Goal: Task Accomplishment & Management: Complete application form

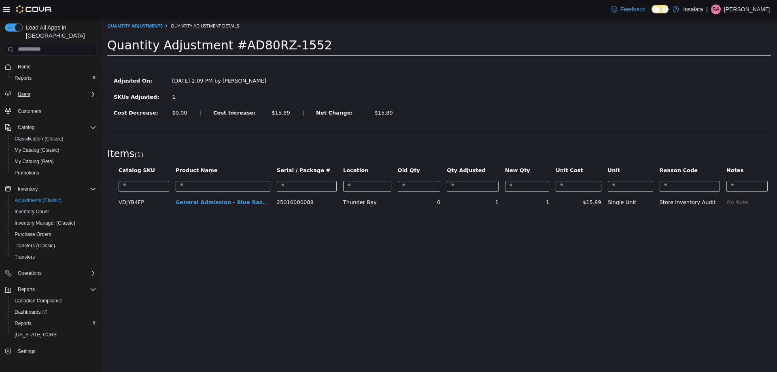
click at [40, 89] on div "Users" at bounding box center [56, 94] width 82 height 10
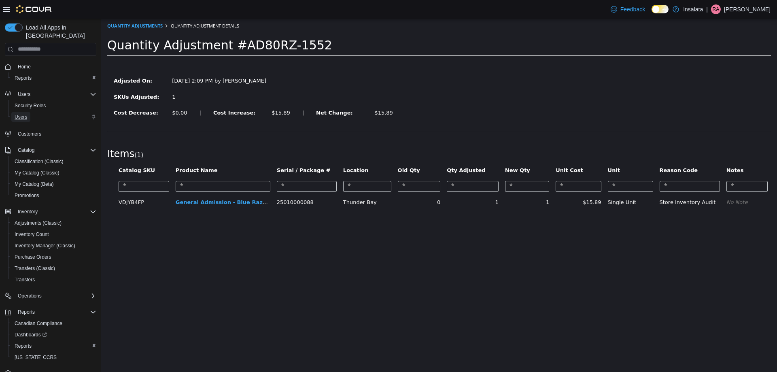
click at [26, 114] on span "Users" at bounding box center [21, 117] width 13 height 6
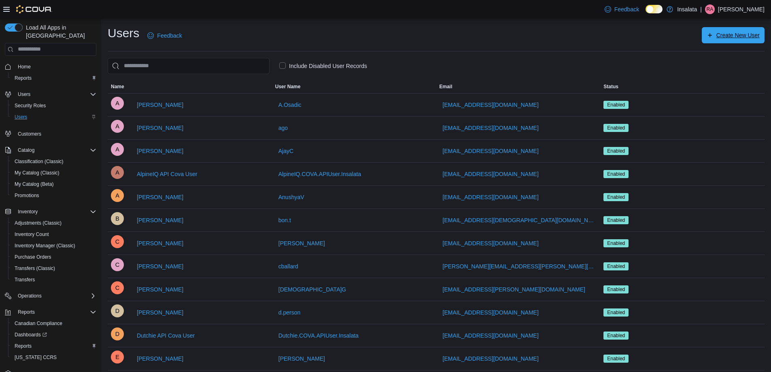
click at [734, 39] on span "Create New User" at bounding box center [737, 35] width 43 height 8
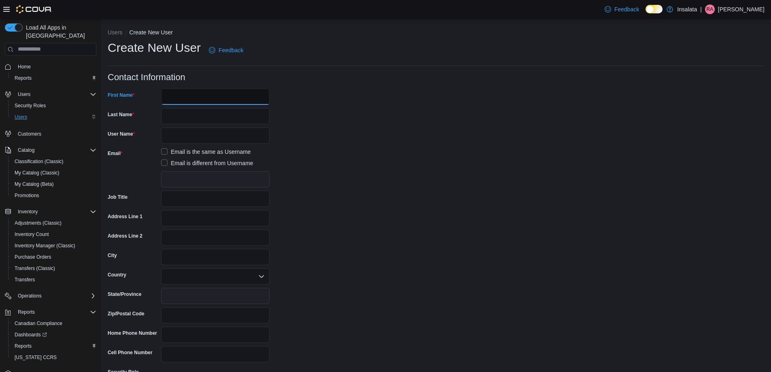
click at [247, 94] on input "First Name" at bounding box center [215, 97] width 108 height 16
type input "***"
type input "****"
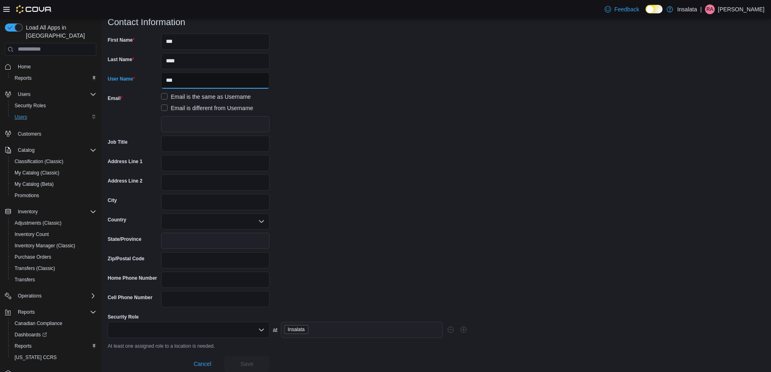
scroll to position [61, 0]
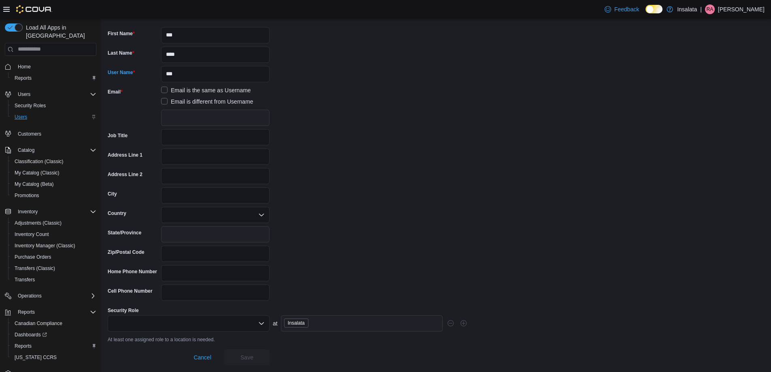
click at [254, 320] on div at bounding box center [189, 323] width 162 height 16
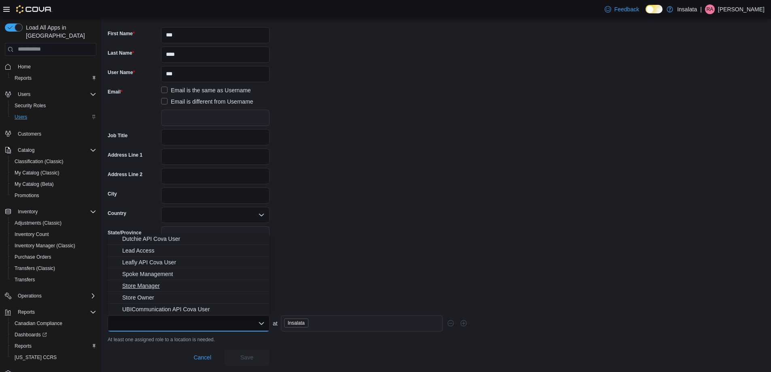
scroll to position [0, 0]
click at [323, 240] on form "Contact Information First Name *** Last Name **** User Name *** Email Email is …" at bounding box center [436, 188] width 656 height 354
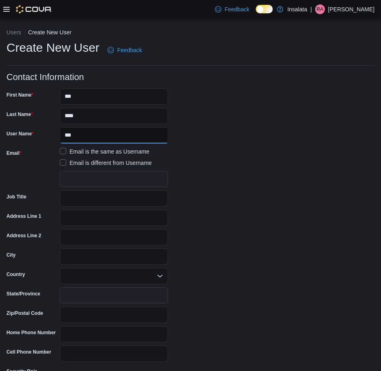
click at [110, 135] on input "***" at bounding box center [114, 135] width 108 height 16
type input "**********"
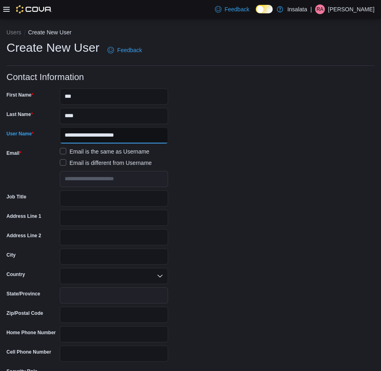
type input "**********"
click at [190, 165] on form "**********" at bounding box center [190, 249] width 368 height 354
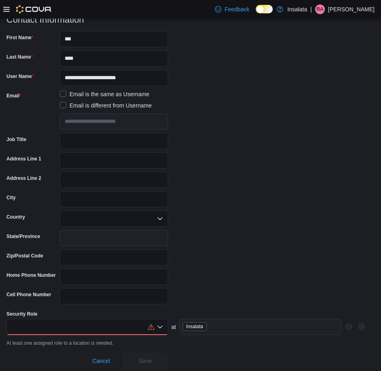
scroll to position [62, 0]
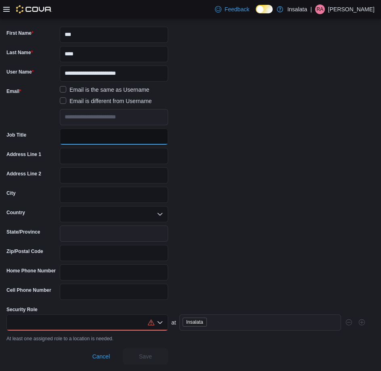
click at [150, 144] on input "Job Title" at bounding box center [114, 137] width 108 height 16
type input "**********"
click at [136, 323] on div at bounding box center [87, 323] width 162 height 16
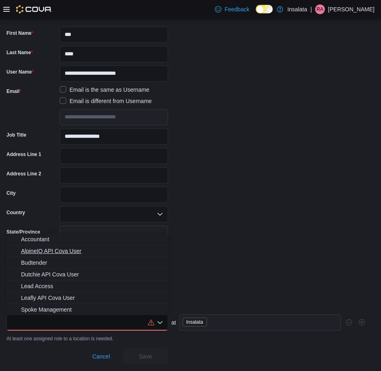
click at [74, 253] on span "AlpineIQ API Cova User" at bounding box center [92, 251] width 142 height 8
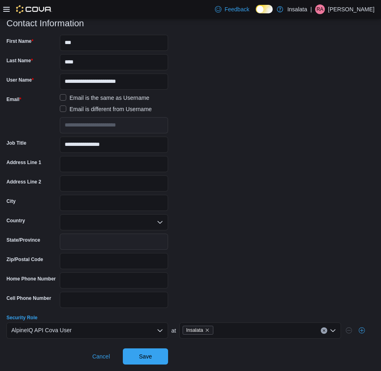
scroll to position [54, 0]
click at [160, 332] on icon "Open list of options" at bounding box center [160, 331] width 5 height 2
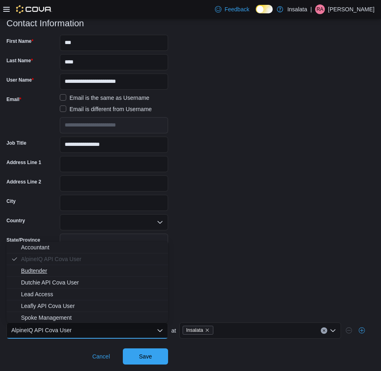
click at [58, 270] on span "Budtender" at bounding box center [92, 271] width 142 height 8
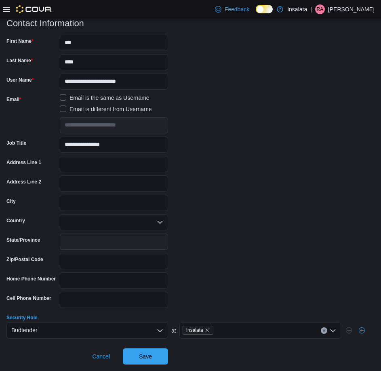
click at [246, 262] on form "**********" at bounding box center [190, 192] width 368 height 346
click at [151, 330] on div "Budtender" at bounding box center [87, 331] width 162 height 16
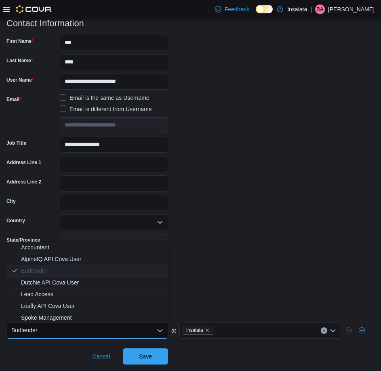
click at [213, 275] on form "**********" at bounding box center [190, 192] width 368 height 346
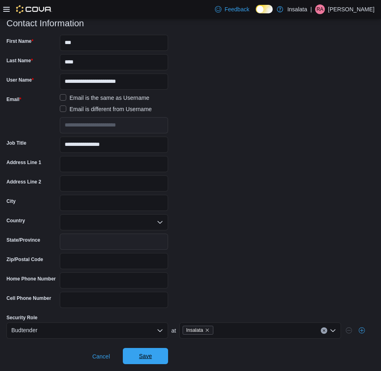
click at [163, 354] on span "Save" at bounding box center [146, 356] width 36 height 16
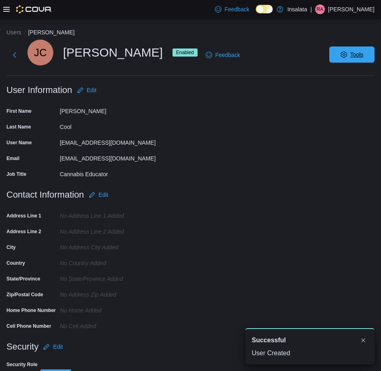
click at [344, 55] on span "Tools" at bounding box center [352, 55] width 36 height 16
click at [292, 51] on div "[PERSON_NAME] [PERSON_NAME] Cool Enabled Feedback Tools" at bounding box center [190, 55] width 368 height 31
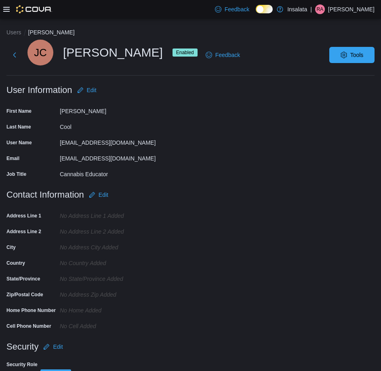
click at [23, 55] on div "[PERSON_NAME] [PERSON_NAME] Cool Enabled Feedback" at bounding box center [124, 55] width 237 height 31
click at [18, 50] on button "Next" at bounding box center [14, 55] width 16 height 16
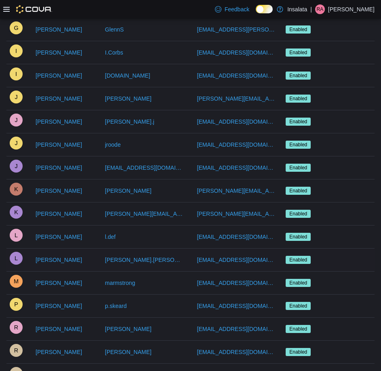
scroll to position [362, 0]
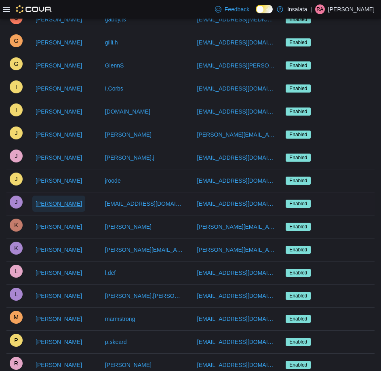
click at [47, 205] on span "[PERSON_NAME]" at bounding box center [59, 204] width 47 height 8
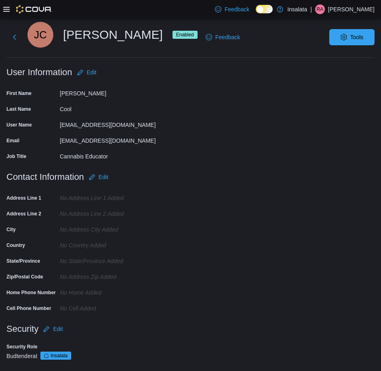
scroll to position [23, 0]
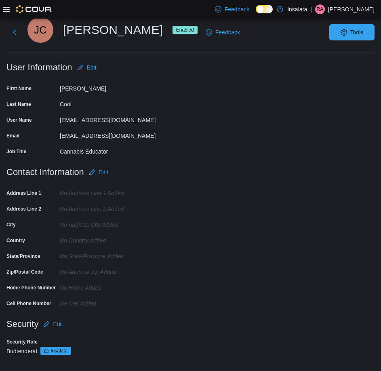
click at [83, 57] on div "Users [PERSON_NAME] [PERSON_NAME] [PERSON_NAME] Cool Enabled Feedback Tools Use…" at bounding box center [190, 185] width 368 height 359
click at [86, 64] on span "Edit" at bounding box center [86, 67] width 19 height 16
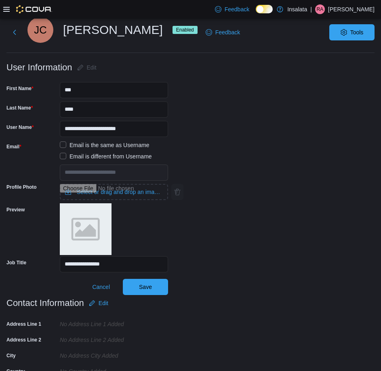
click at [86, 160] on label "Email is different from Username" at bounding box center [106, 157] width 92 height 10
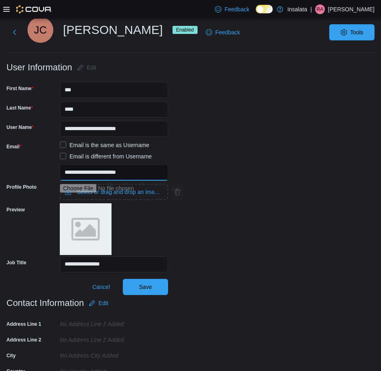
click at [118, 171] on input "**********" at bounding box center [114, 173] width 108 height 16
click at [130, 128] on input "**********" at bounding box center [114, 129] width 108 height 16
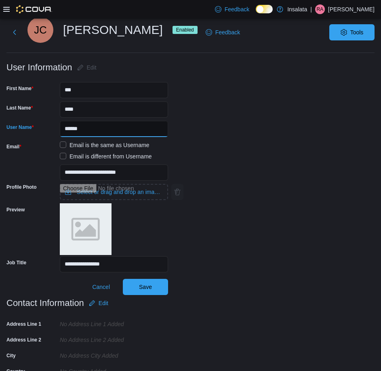
click at [69, 130] on input "******" at bounding box center [114, 129] width 108 height 16
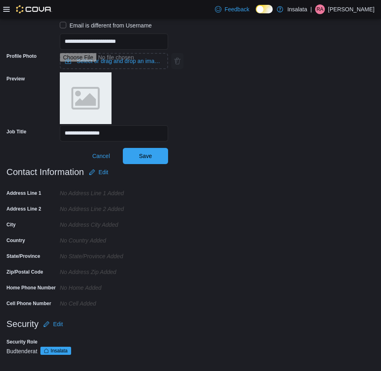
scroll to position [0, 0]
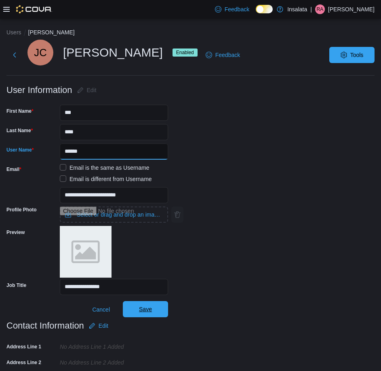
type input "******"
click at [152, 315] on span "Save" at bounding box center [146, 309] width 36 height 16
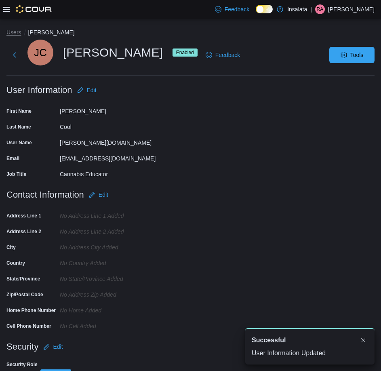
click at [19, 29] on button "Users" at bounding box center [13, 32] width 15 height 6
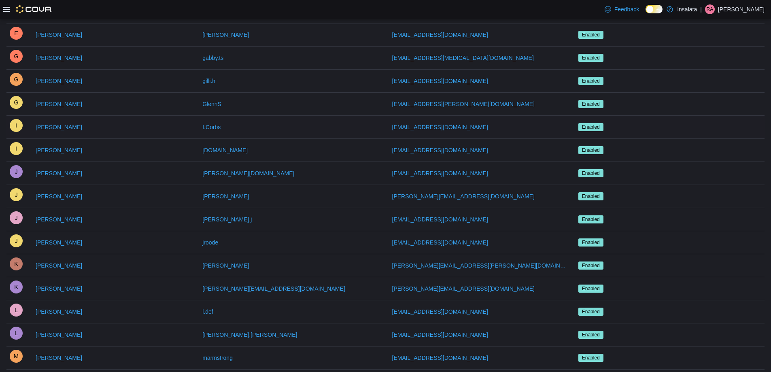
scroll to position [364, 0]
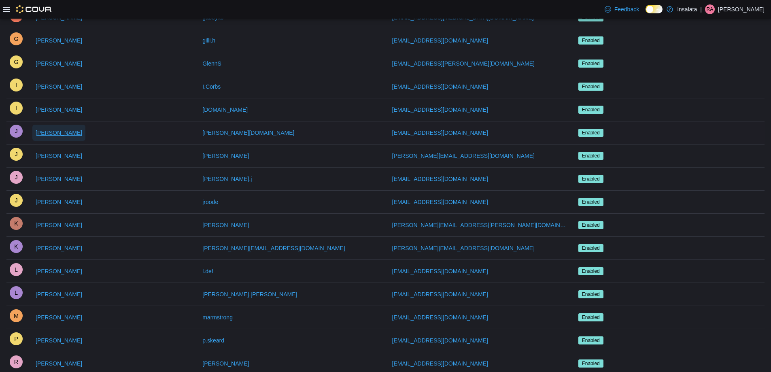
click at [52, 132] on span "[PERSON_NAME]" at bounding box center [59, 133] width 47 height 8
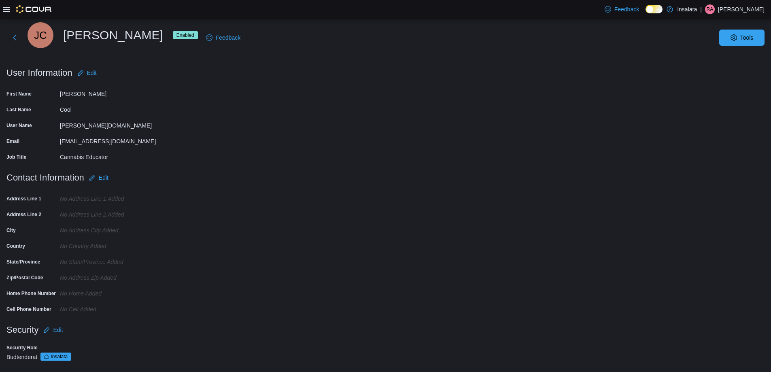
scroll to position [22, 0]
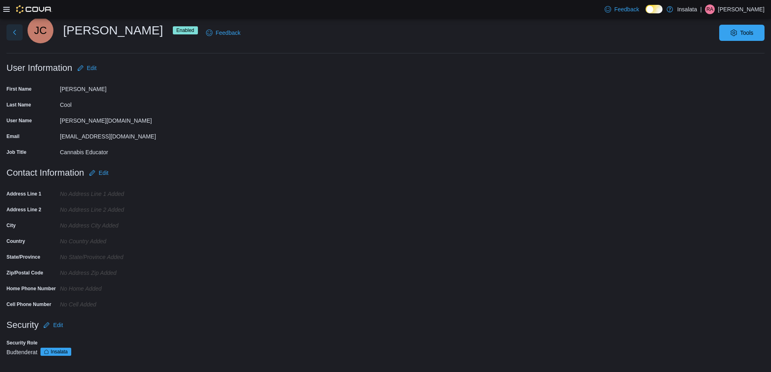
click at [16, 30] on button "Next" at bounding box center [14, 32] width 16 height 16
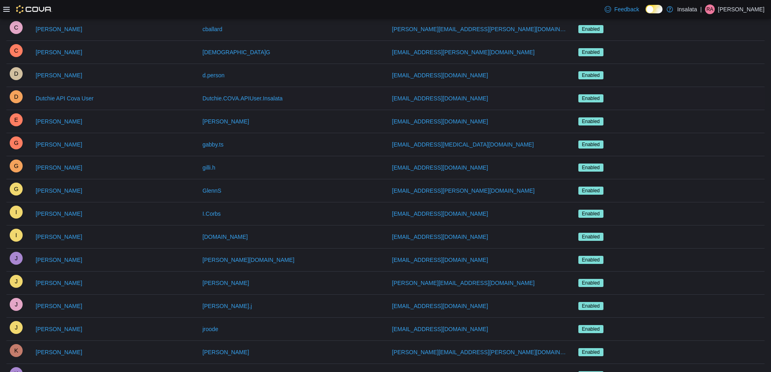
scroll to position [243, 0]
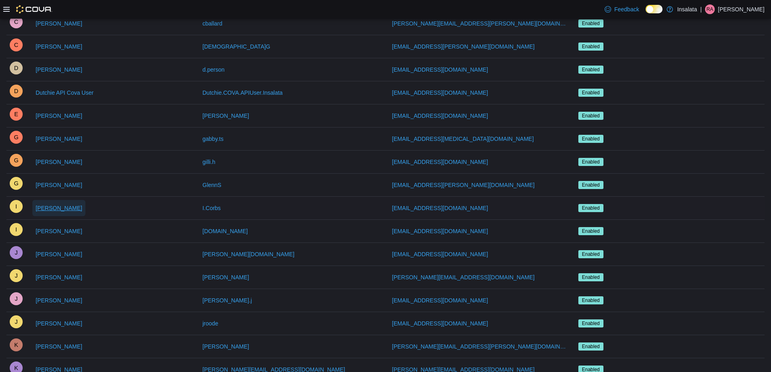
click at [47, 208] on span "[PERSON_NAME]" at bounding box center [59, 208] width 47 height 8
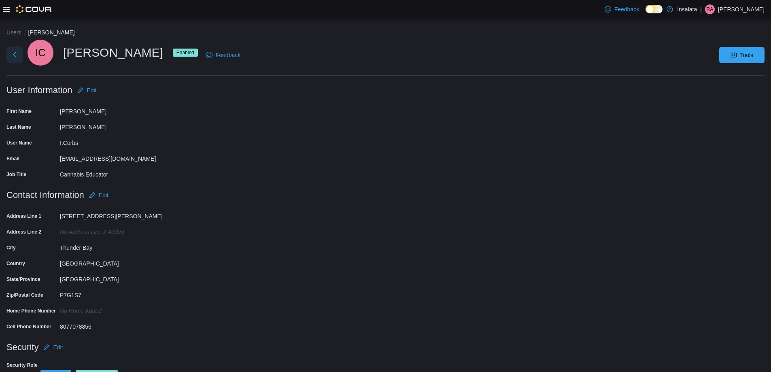
click at [17, 51] on button "Next" at bounding box center [14, 55] width 16 height 16
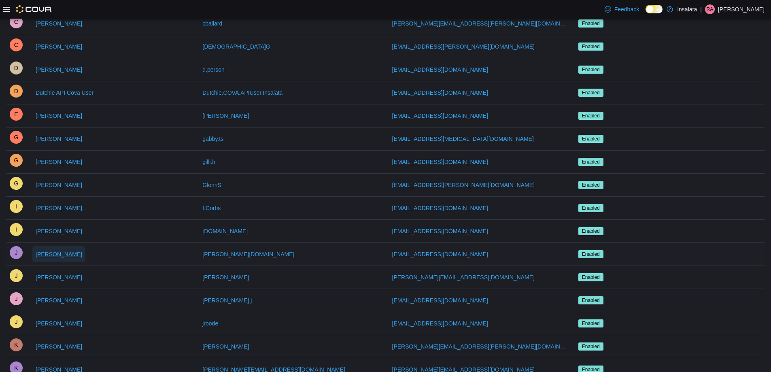
click at [55, 251] on span "[PERSON_NAME]" at bounding box center [59, 254] width 47 height 8
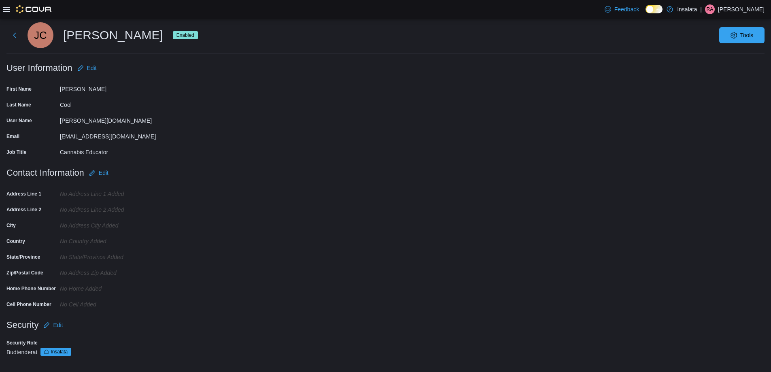
scroll to position [22, 0]
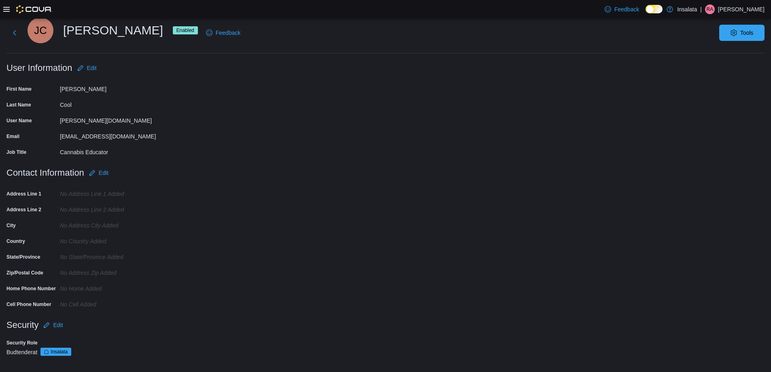
click at [62, 351] on span "Insalata" at bounding box center [59, 351] width 17 height 7
click at [57, 327] on span "Edit" at bounding box center [58, 325] width 10 height 8
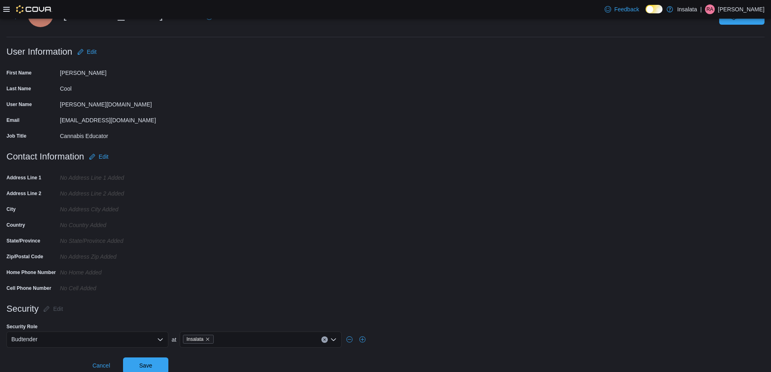
scroll to position [47, 0]
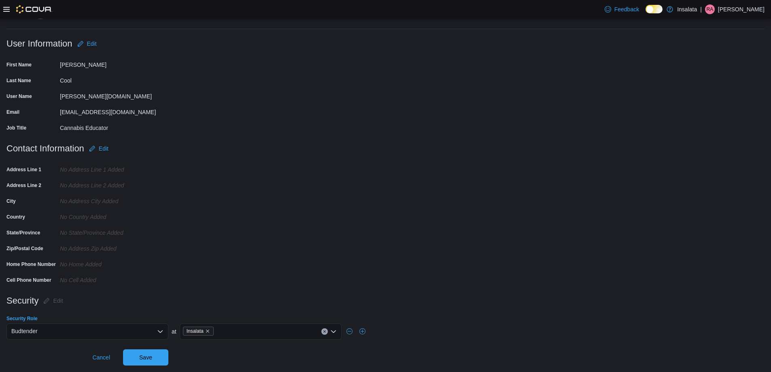
click at [231, 333] on div "Insalata" at bounding box center [261, 331] width 162 height 16
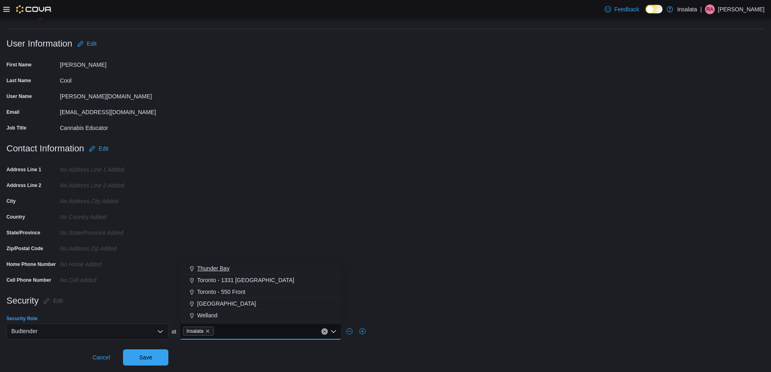
click at [235, 267] on div "Thunder Bay" at bounding box center [260, 268] width 152 height 8
click at [140, 355] on span "Save" at bounding box center [145, 357] width 13 height 8
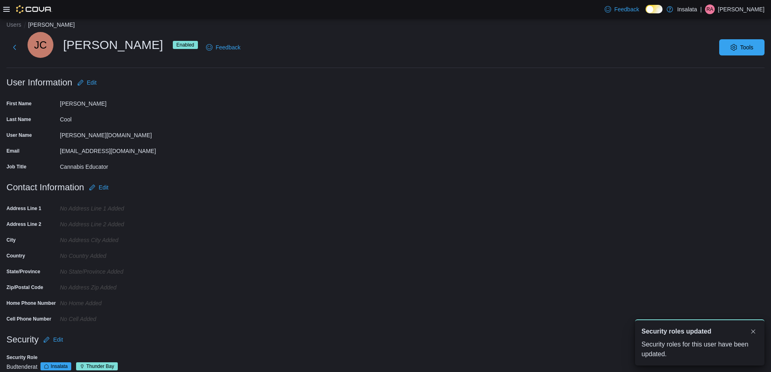
scroll to position [0, 0]
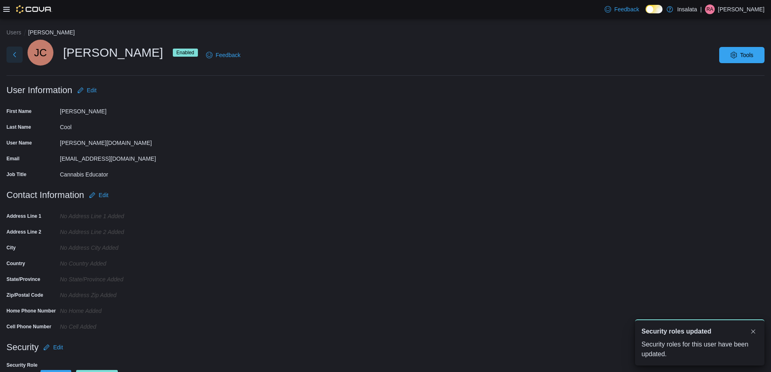
click at [18, 53] on button "Next" at bounding box center [14, 55] width 16 height 16
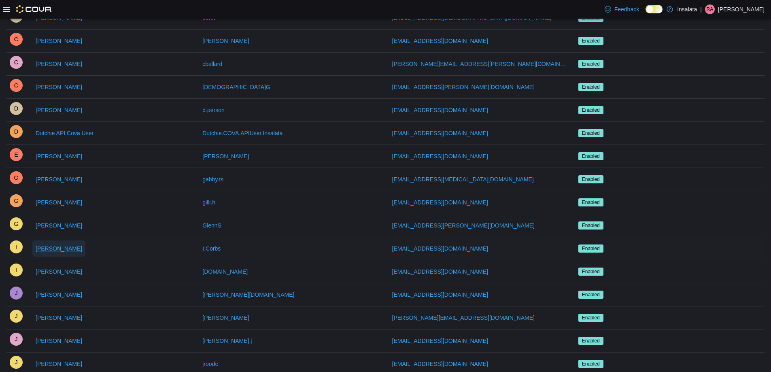
click at [47, 252] on span "[PERSON_NAME]" at bounding box center [59, 248] width 47 height 8
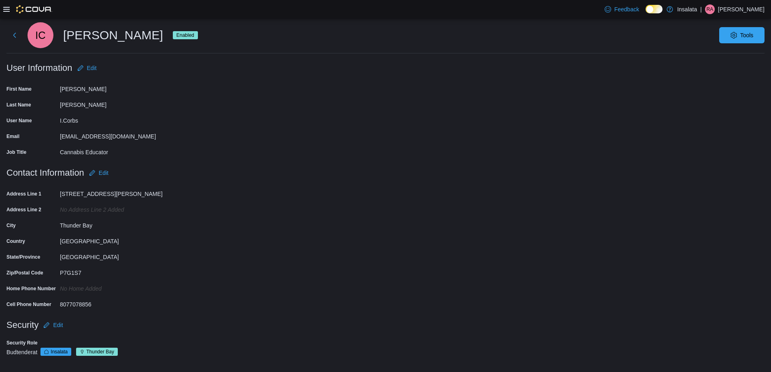
scroll to position [22, 0]
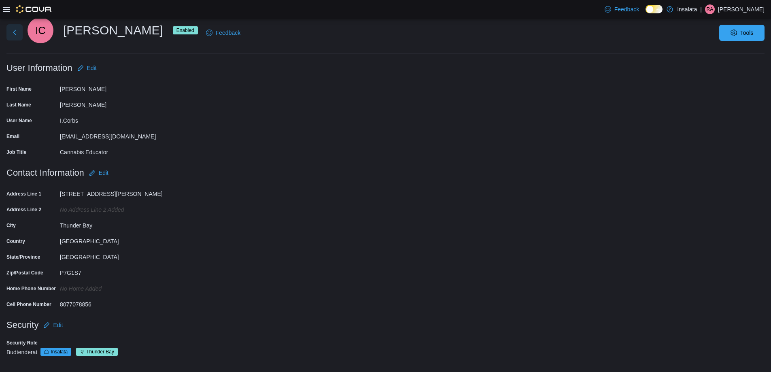
click at [13, 27] on button "Next" at bounding box center [14, 32] width 16 height 16
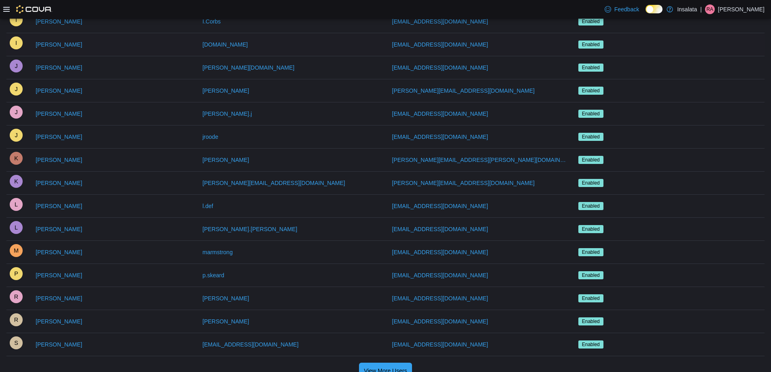
scroll to position [442, 0]
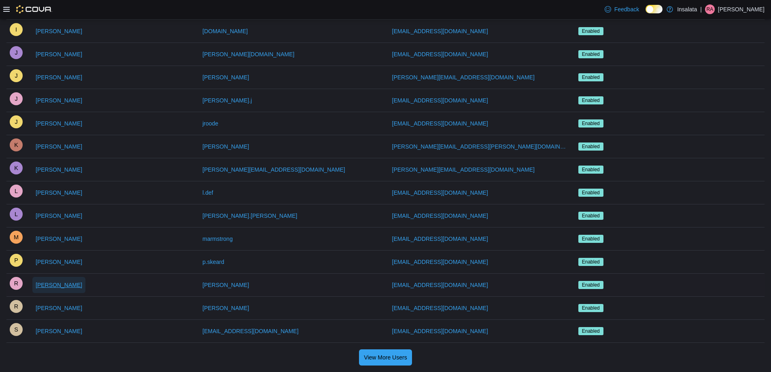
click at [65, 282] on span "[PERSON_NAME]" at bounding box center [59, 285] width 47 height 8
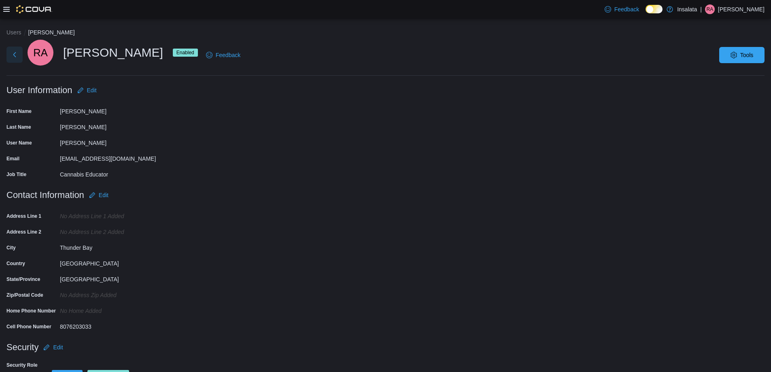
click at [17, 51] on button "Next" at bounding box center [14, 55] width 16 height 16
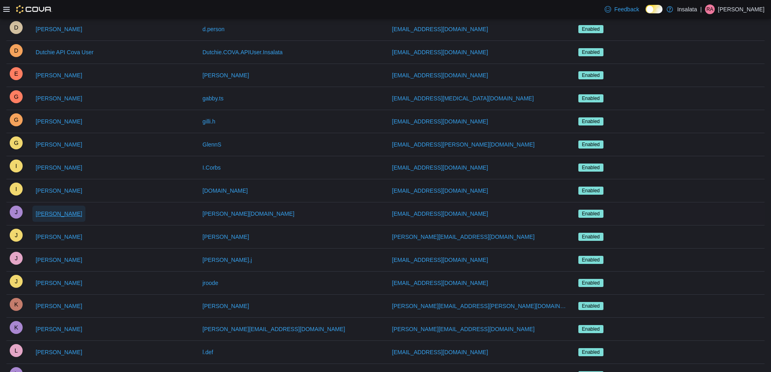
click at [49, 213] on span "[PERSON_NAME]" at bounding box center [59, 214] width 47 height 8
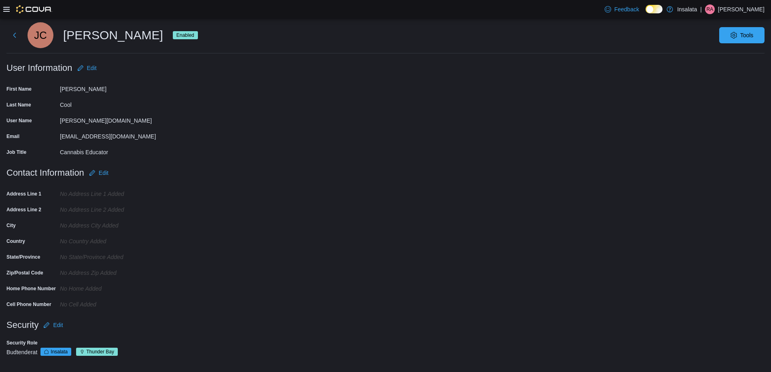
scroll to position [22, 0]
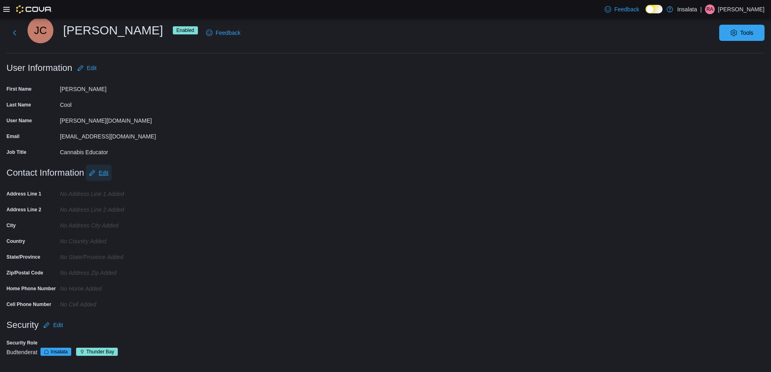
click at [101, 174] on span "Edit" at bounding box center [104, 173] width 10 height 8
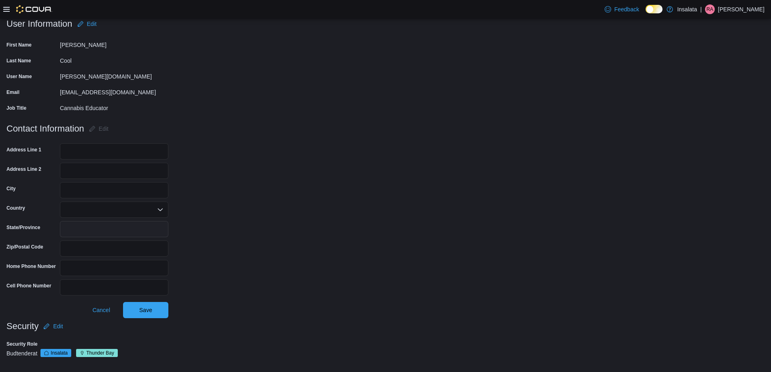
scroll to position [68, 0]
click at [100, 191] on input "City" at bounding box center [114, 189] width 108 height 16
type input "**********"
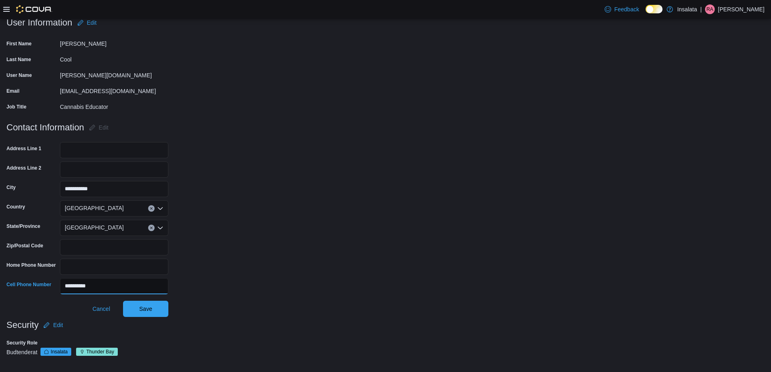
type input "**********"
click at [150, 322] on div "Security Edit" at bounding box center [87, 325] width 162 height 16
click at [148, 311] on span "Save" at bounding box center [145, 308] width 13 height 8
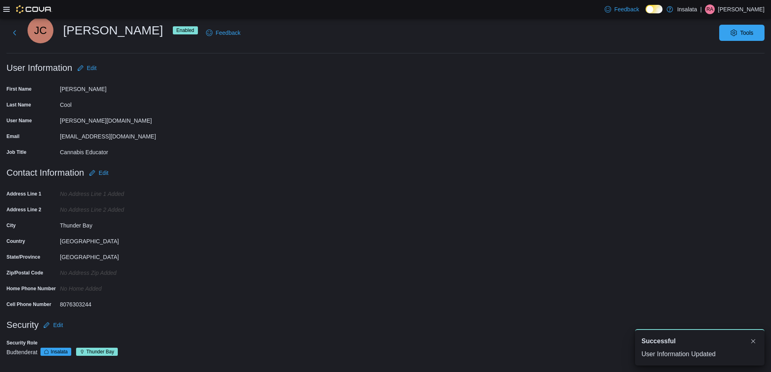
scroll to position [0, 0]
click at [9, 8] on icon at bounding box center [6, 9] width 6 height 6
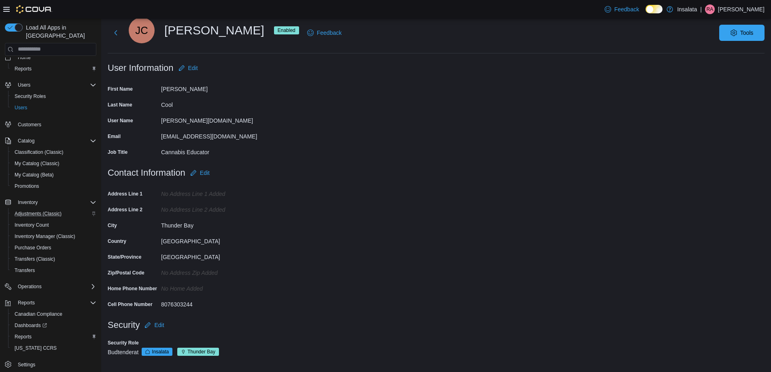
scroll to position [12, 0]
click at [38, 329] on div "Reports" at bounding box center [53, 334] width 85 height 10
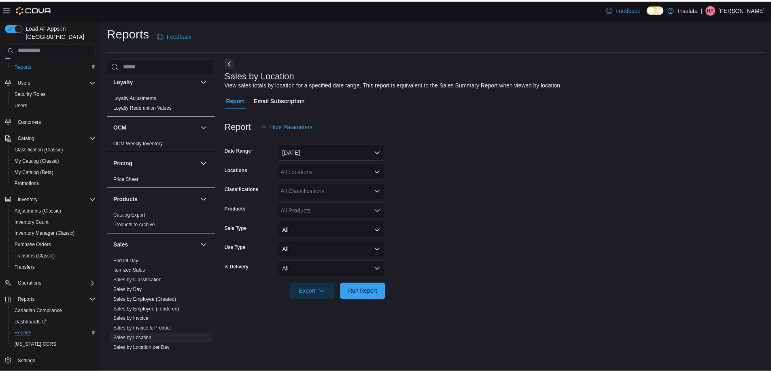
scroll to position [501, 0]
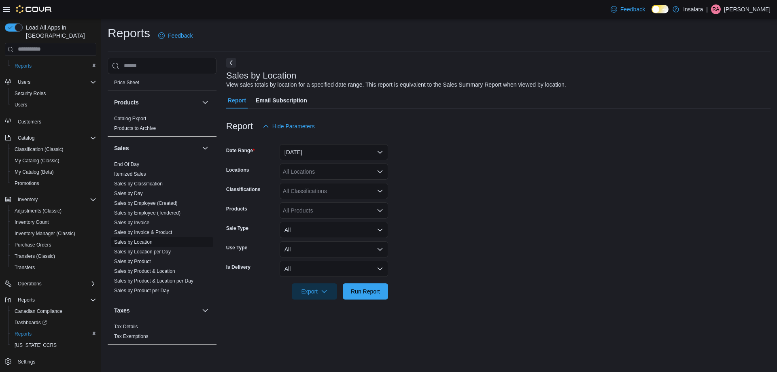
click at [148, 241] on link "Sales by Location" at bounding box center [133, 242] width 38 height 6
click at [313, 155] on button "[DATE]" at bounding box center [333, 152] width 108 height 16
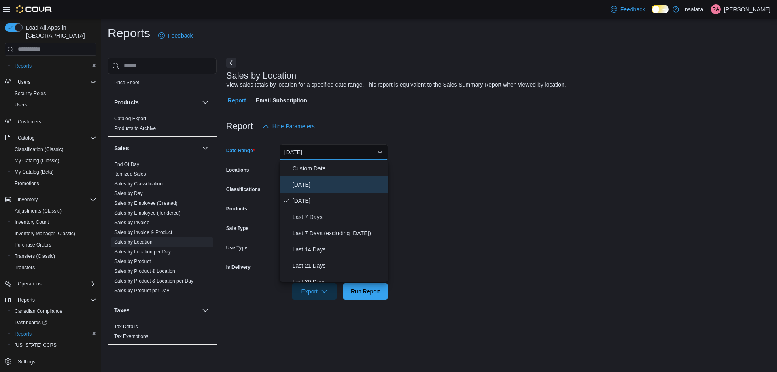
click at [320, 180] on span "[DATE]" at bounding box center [338, 185] width 92 height 10
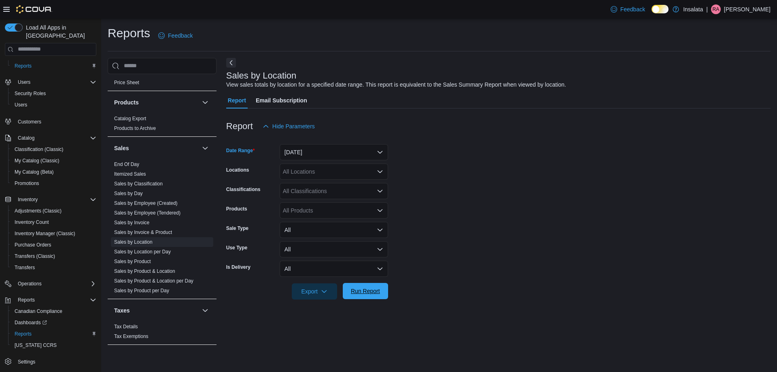
click at [362, 287] on span "Run Report" at bounding box center [365, 291] width 36 height 16
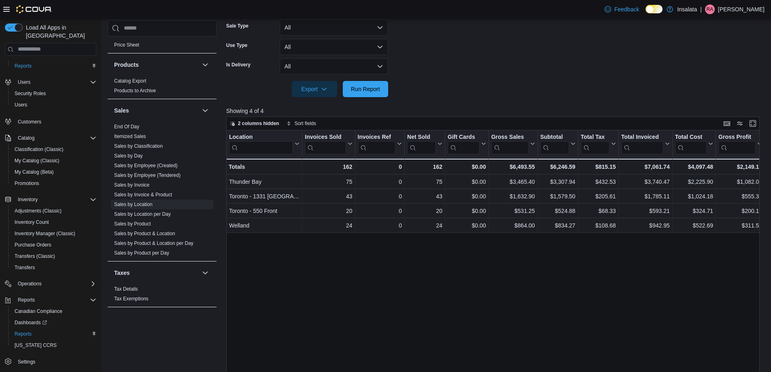
scroll to position [40, 0]
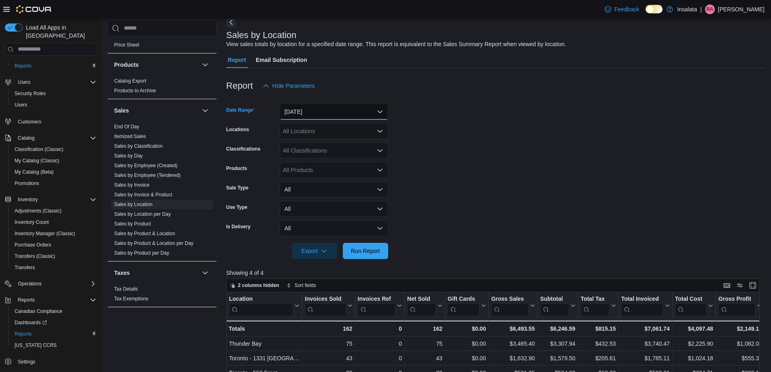
click at [353, 114] on button "[DATE]" at bounding box center [333, 112] width 108 height 16
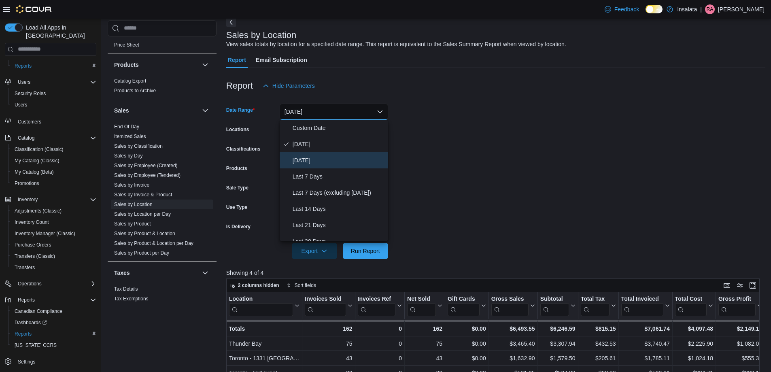
click at [334, 159] on span "[DATE]" at bounding box center [338, 160] width 92 height 10
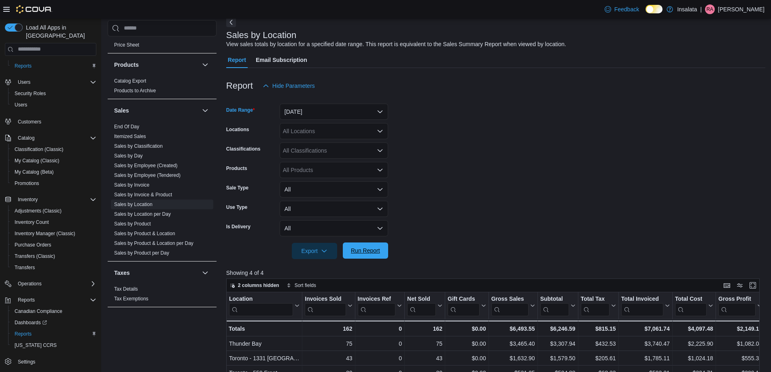
click at [368, 254] on span "Run Report" at bounding box center [365, 250] width 29 height 8
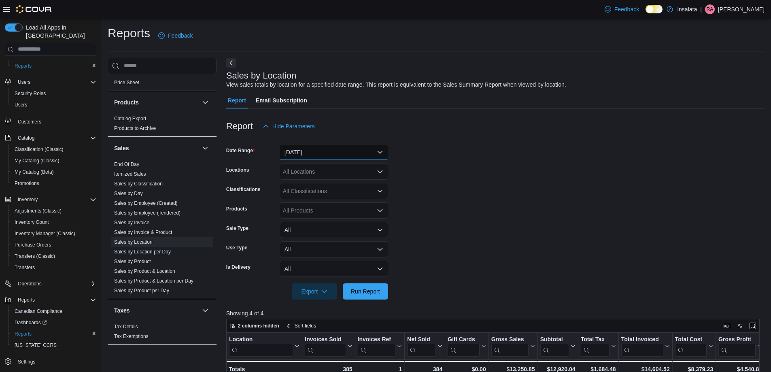
click at [364, 158] on button "[DATE]" at bounding box center [333, 152] width 108 height 16
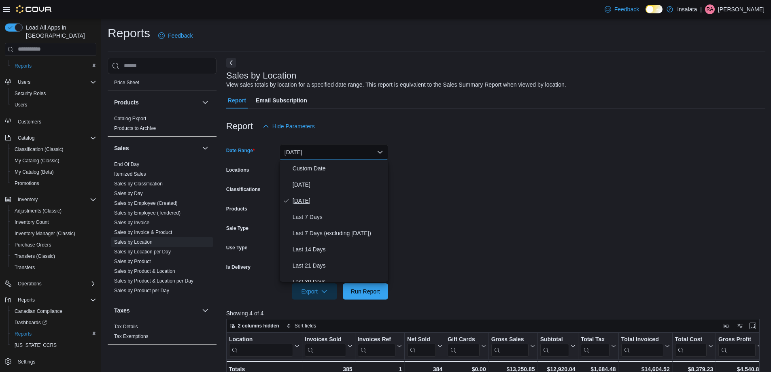
click at [345, 193] on button "[DATE]" at bounding box center [333, 201] width 108 height 16
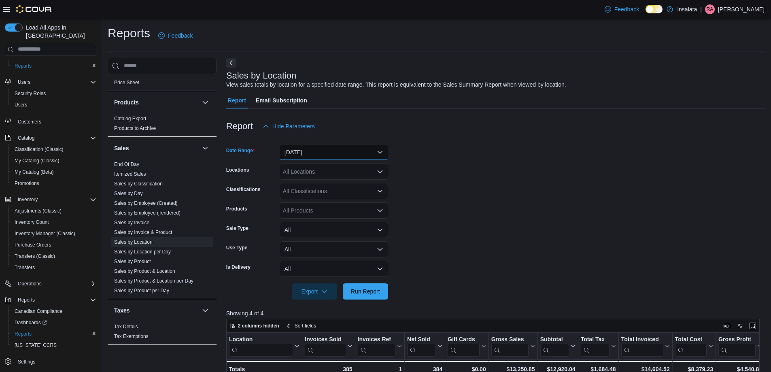
click at [356, 159] on button "[DATE]" at bounding box center [333, 152] width 108 height 16
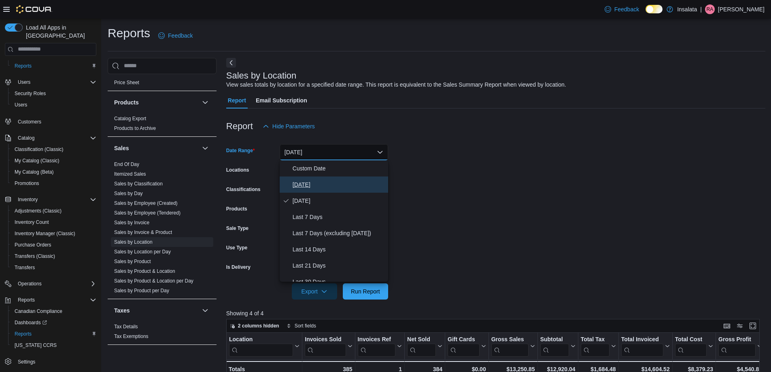
click at [354, 180] on span "[DATE]" at bounding box center [338, 185] width 92 height 10
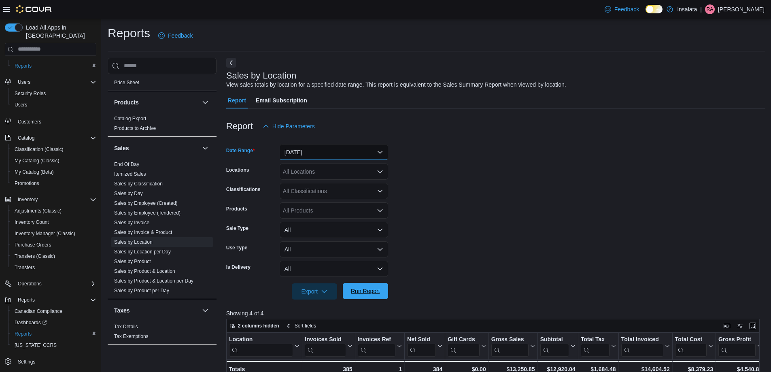
scroll to position [40, 0]
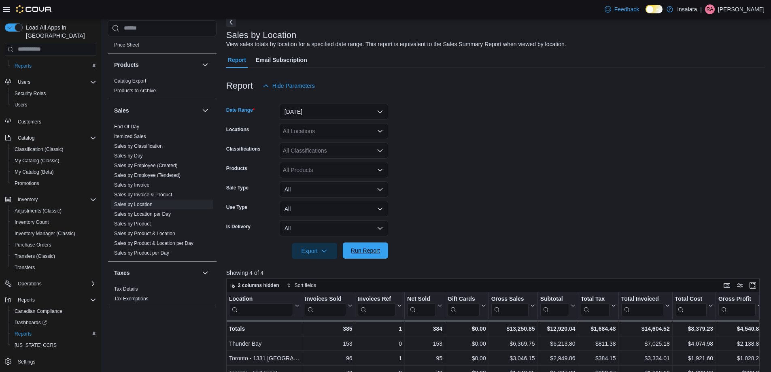
click at [366, 252] on span "Run Report" at bounding box center [365, 250] width 29 height 8
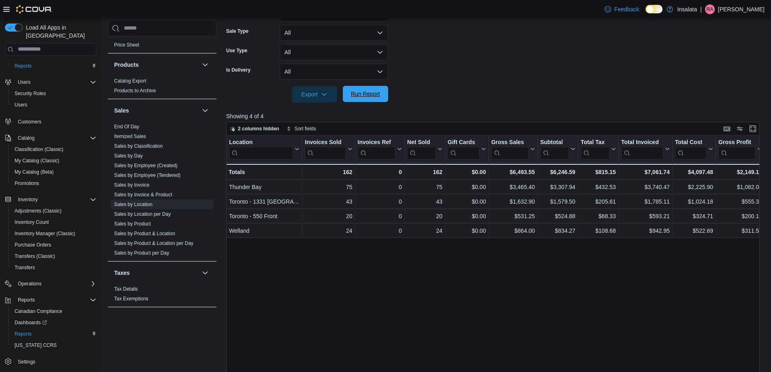
scroll to position [202, 0]
